Goal: Find specific page/section: Find specific page/section

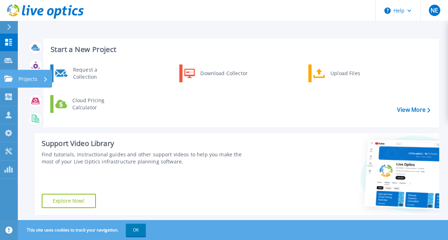
click at [28, 82] on p "Projects" at bounding box center [28, 79] width 19 height 19
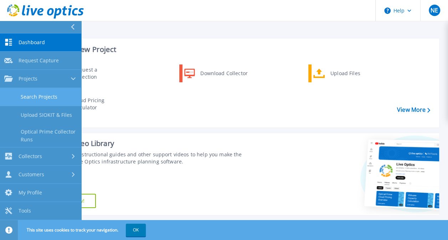
click at [33, 101] on link "Search Projects" at bounding box center [40, 97] width 81 height 18
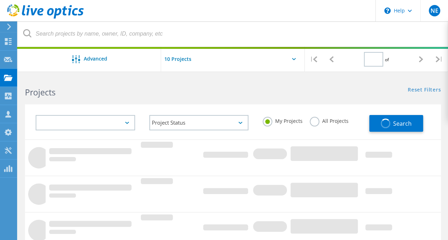
type input "1"
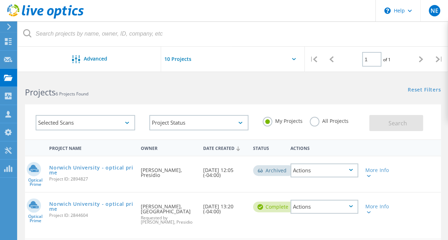
click at [315, 120] on label "All Projects" at bounding box center [328, 120] width 39 height 7
click at [0, 0] on input "All Projects" at bounding box center [0, 0] width 0 height 0
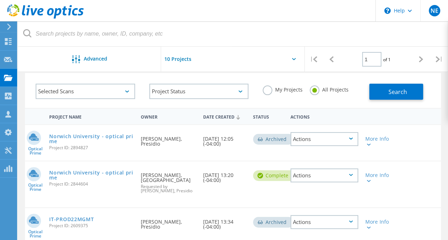
scroll to position [31, 0]
click at [397, 95] on span "Search" at bounding box center [397, 92] width 19 height 8
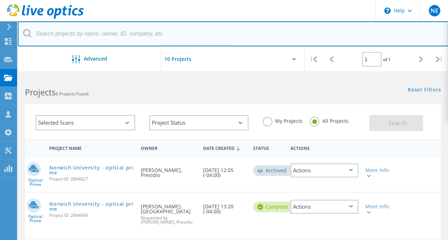
click at [93, 39] on input "text" at bounding box center [233, 33] width 430 height 25
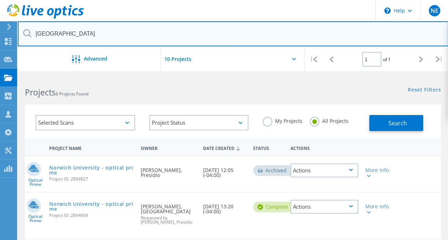
type input "[GEOGRAPHIC_DATA]"
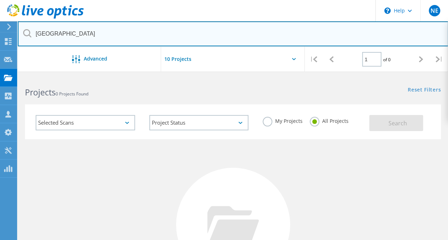
scroll to position [113, 0]
